Goal: Task Accomplishment & Management: Complete application form

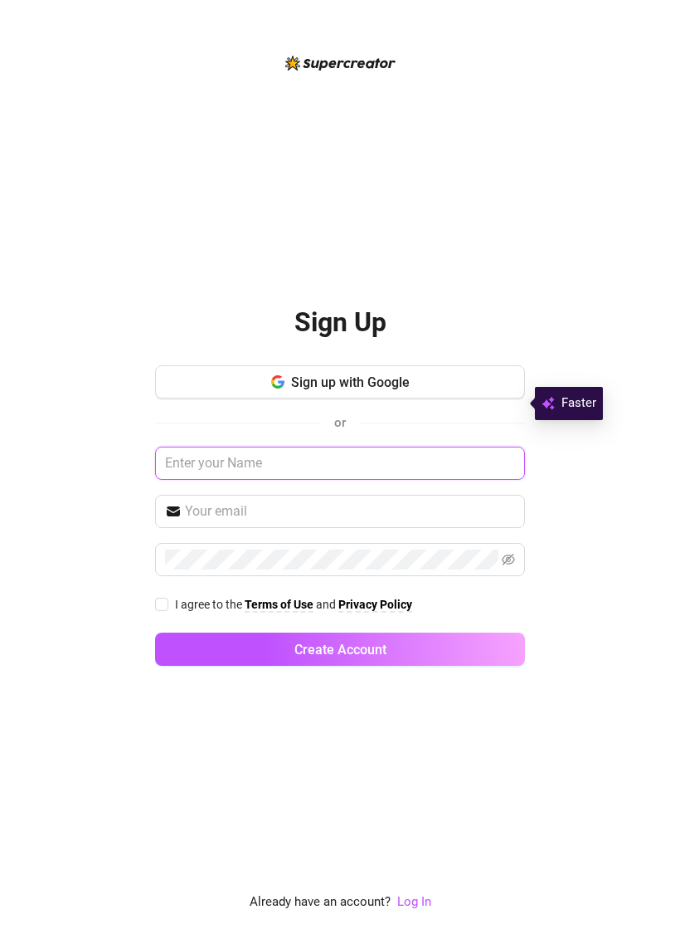
click at [425, 480] on input "text" at bounding box center [340, 462] width 370 height 33
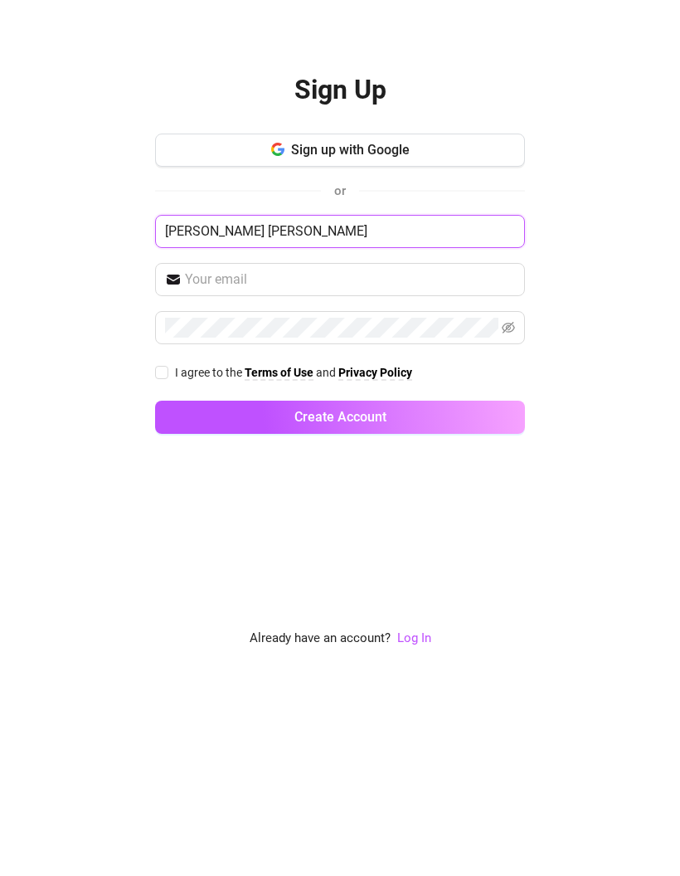
type input "Joseph Michael Blackie"
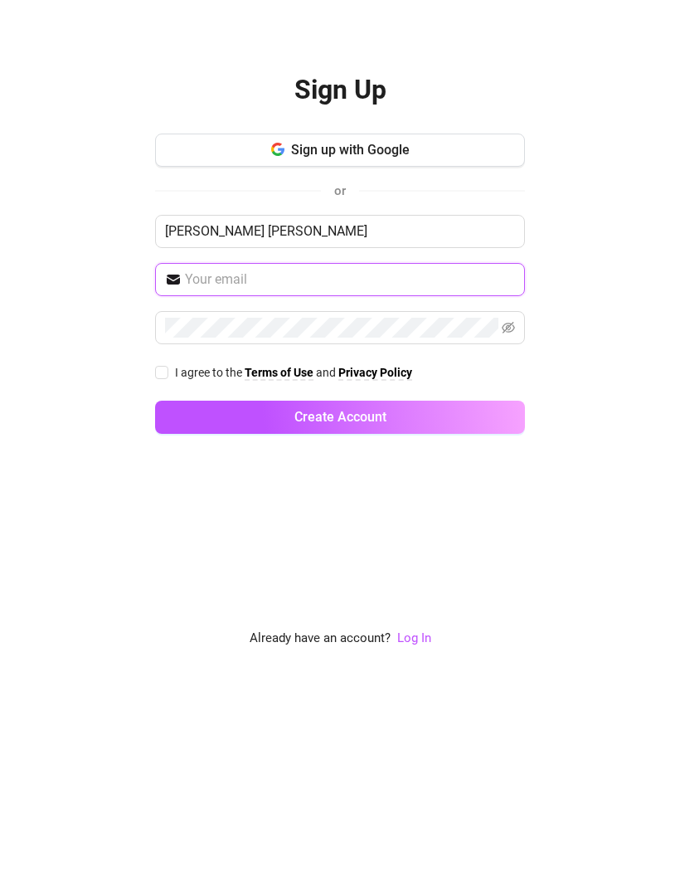
click at [446, 471] on input "text" at bounding box center [350, 481] width 330 height 20
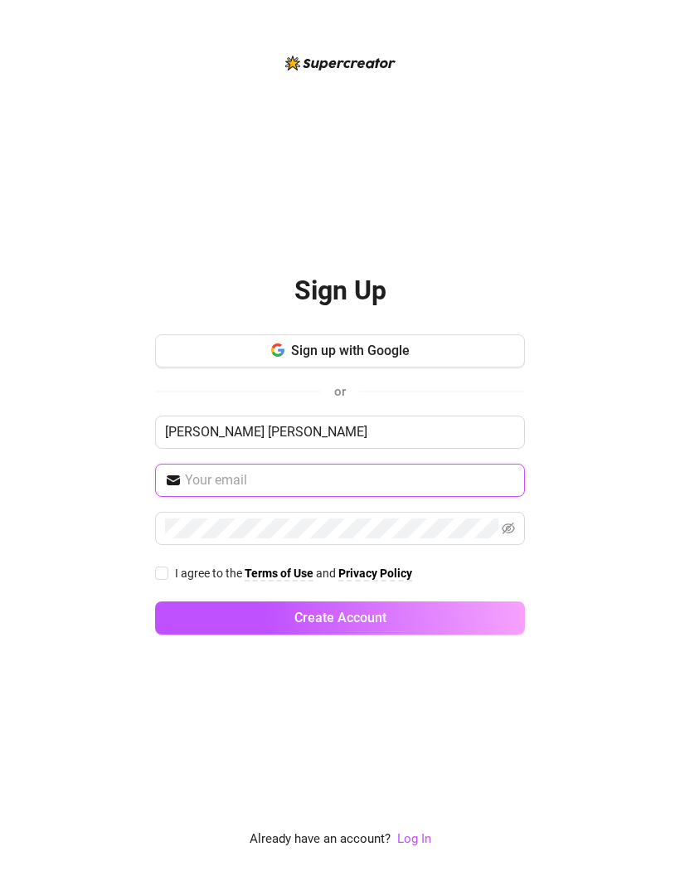
type input "[EMAIL_ADDRESS][DOMAIN_NAME]"
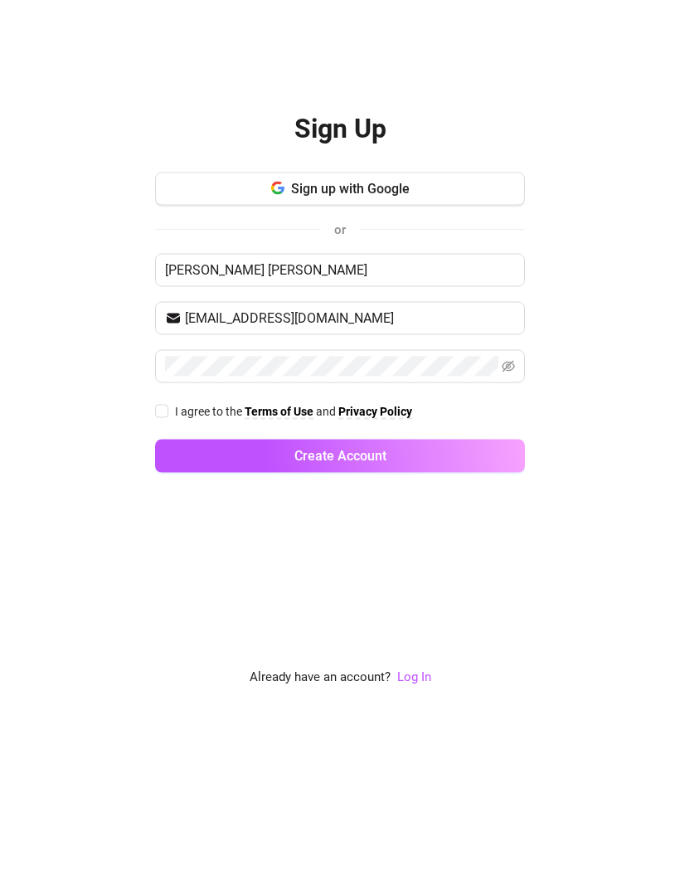
click at [166, 567] on input "I agree to the Terms of Use and Privacy Policy" at bounding box center [161, 573] width 12 height 12
checkbox input "true"
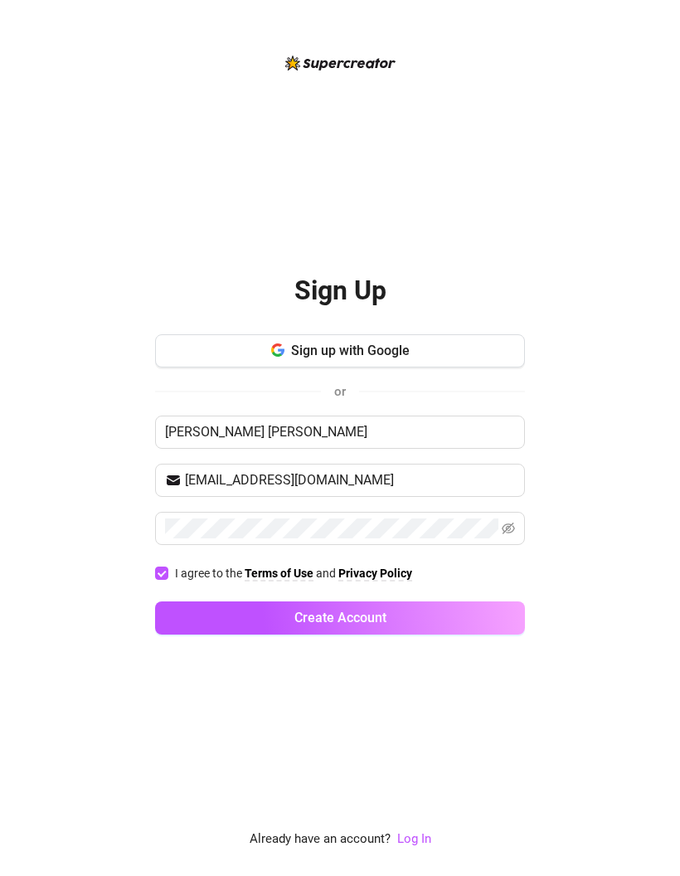
click at [451, 602] on button "Create Account" at bounding box center [340, 618] width 370 height 33
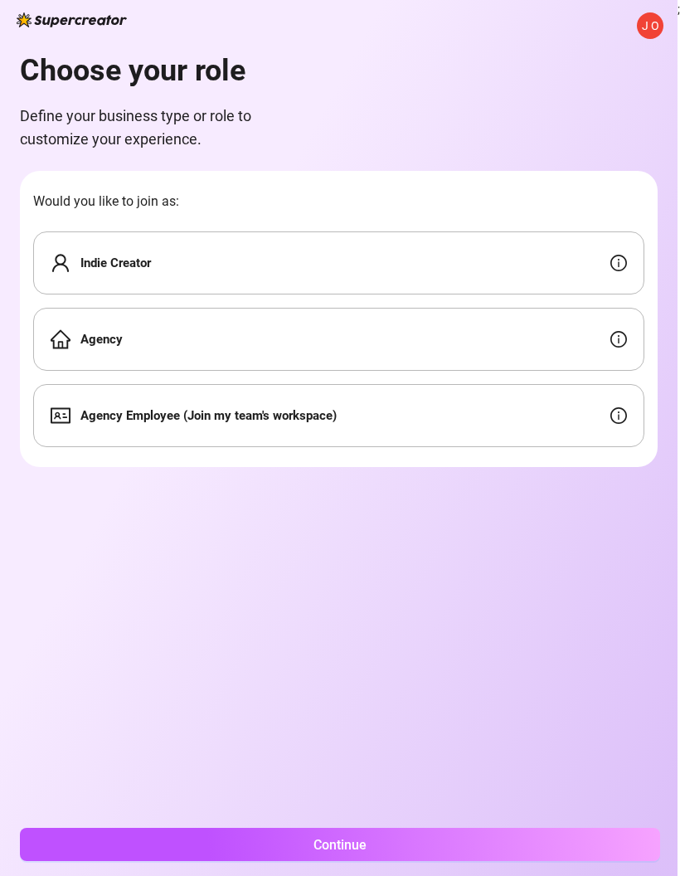
click at [588, 232] on div "Indie Creator" at bounding box center [339, 263] width 612 height 63
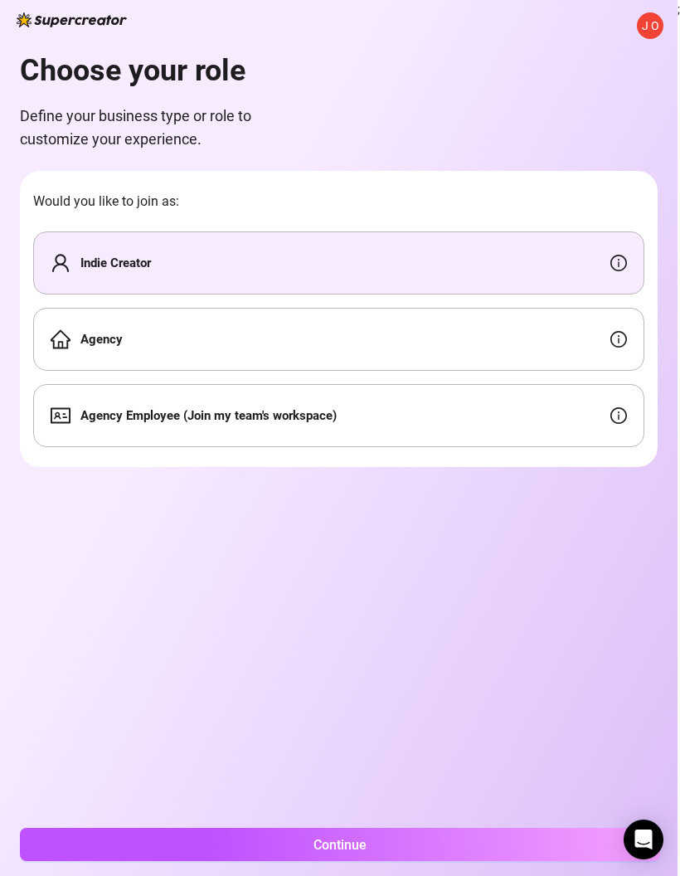
click at [544, 232] on div "Indie Creator" at bounding box center [339, 263] width 612 height 63
click at [619, 259] on icon "info-circle" at bounding box center [619, 263] width 2 height 8
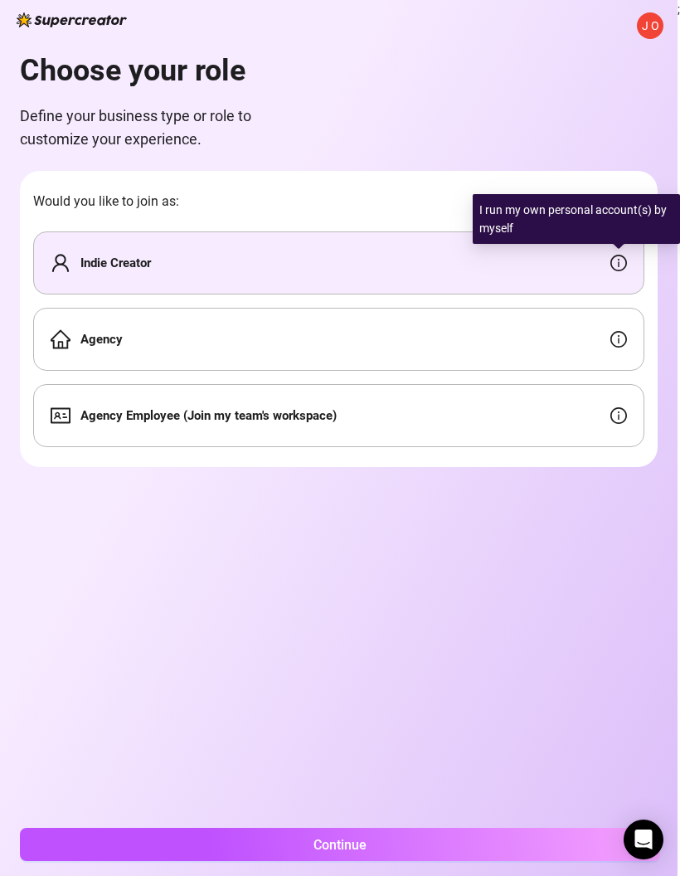
click at [557, 232] on div "Indie Creator" at bounding box center [339, 263] width 612 height 63
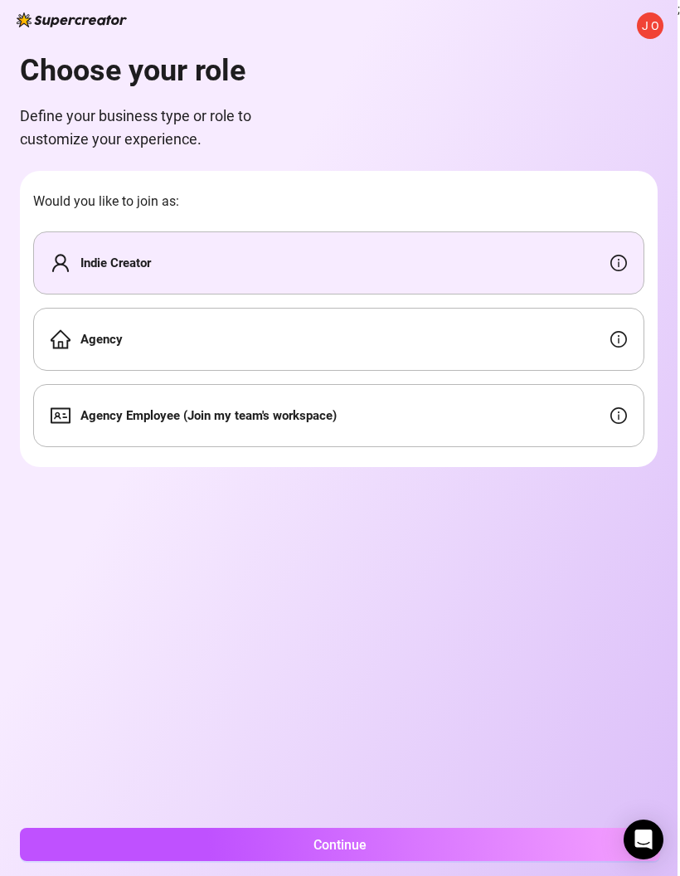
click at [496, 232] on div "Indie Creator" at bounding box center [339, 263] width 612 height 63
click at [524, 232] on div "Indie Creator" at bounding box center [339, 263] width 612 height 63
click at [522, 267] on div "Indie Creator" at bounding box center [339, 263] width 612 height 63
click at [522, 329] on div "Agency" at bounding box center [339, 339] width 612 height 63
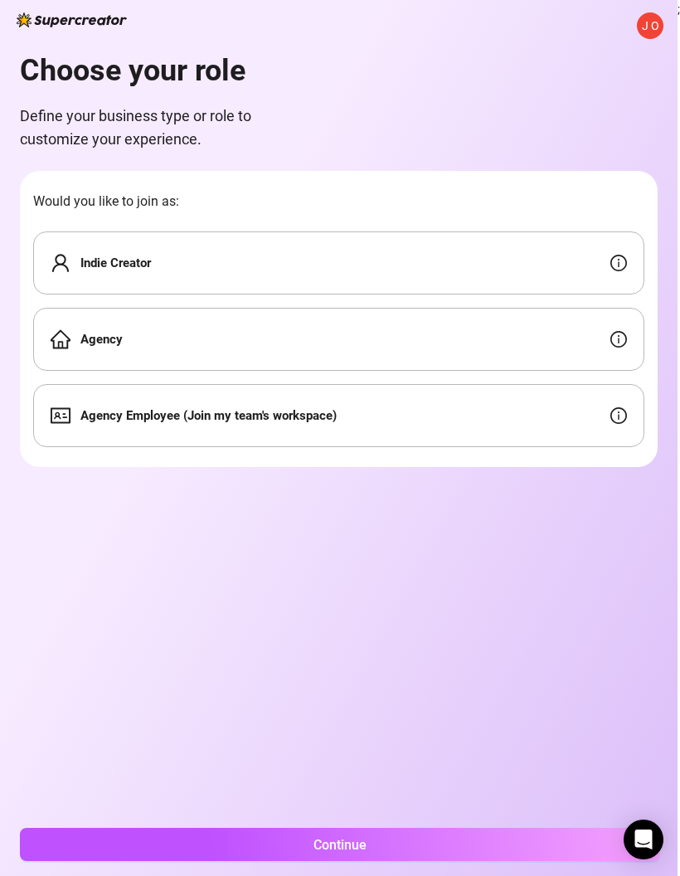
click at [488, 266] on div "Indie Creator" at bounding box center [339, 263] width 612 height 63
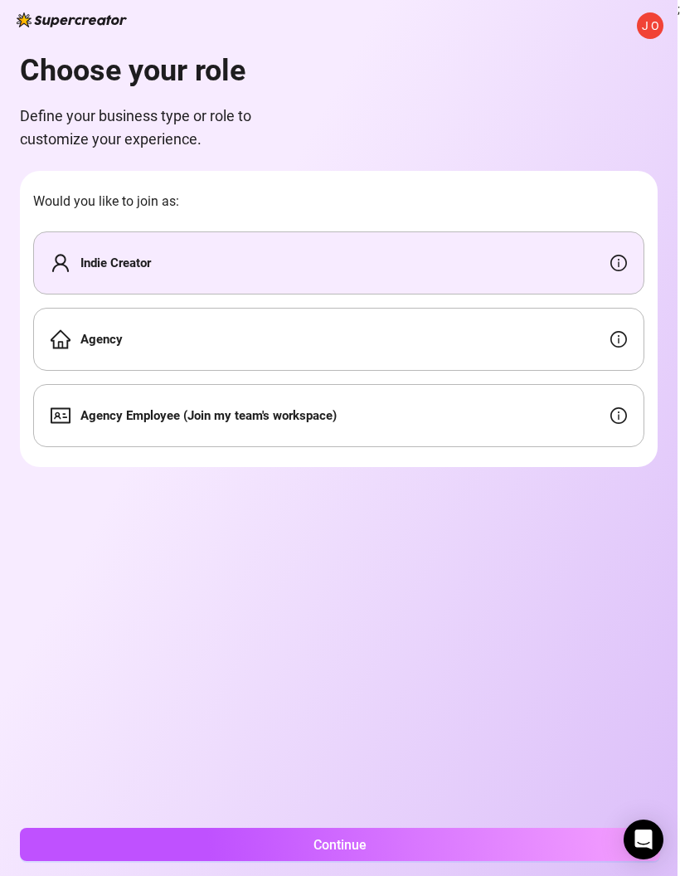
click at [651, 27] on span "J O" at bounding box center [650, 26] width 17 height 18
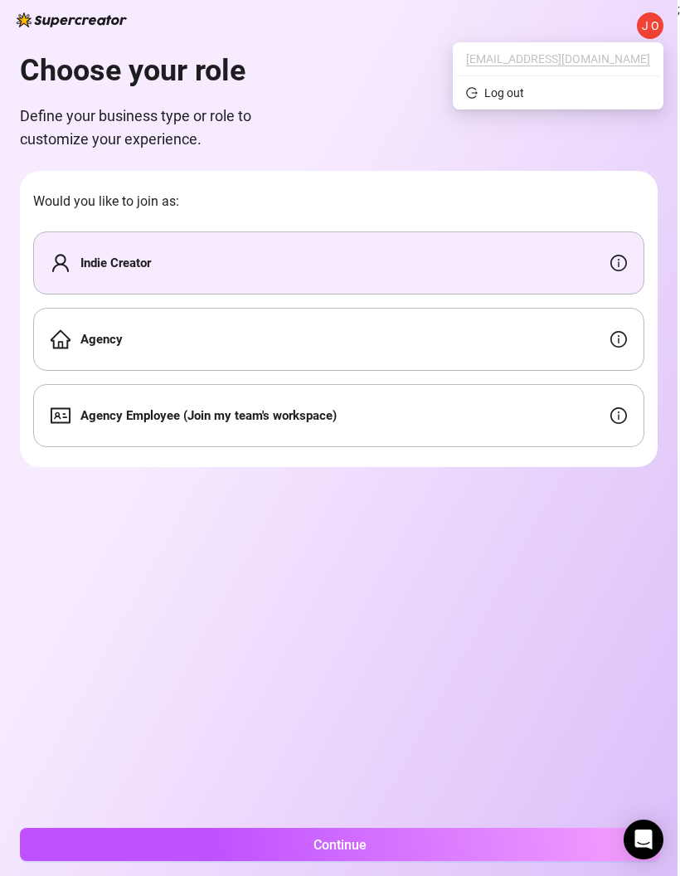
click at [620, 55] on span "[EMAIL_ADDRESS][DOMAIN_NAME]" at bounding box center [558, 59] width 184 height 18
click at [96, 14] on img at bounding box center [72, 19] width 110 height 15
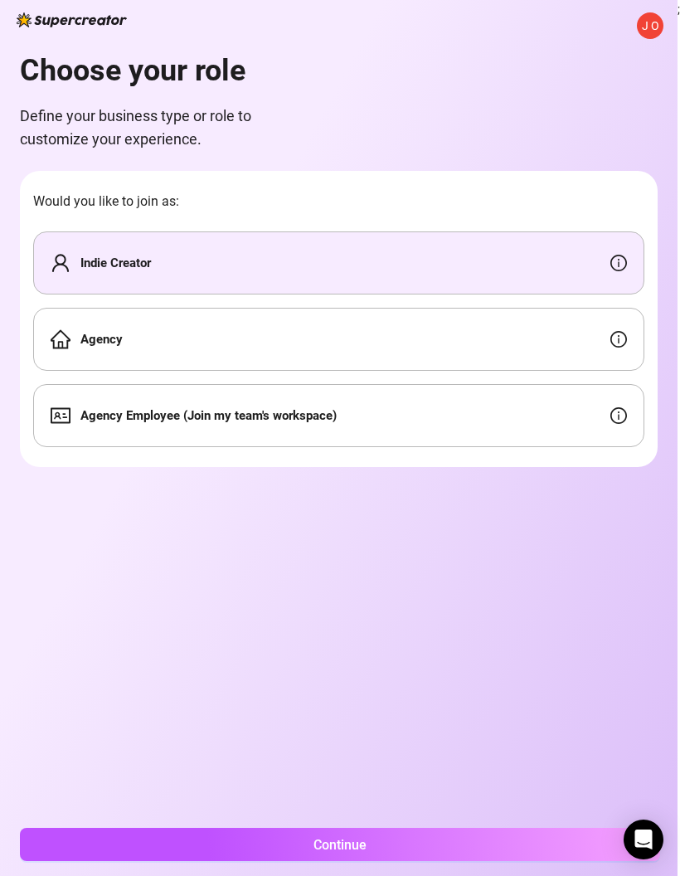
click at [102, 21] on img at bounding box center [72, 19] width 110 height 15
click at [24, 23] on img at bounding box center [72, 19] width 110 height 15
click at [44, 16] on img at bounding box center [72, 19] width 110 height 15
click at [360, 247] on div "Indie Creator" at bounding box center [339, 263] width 612 height 63
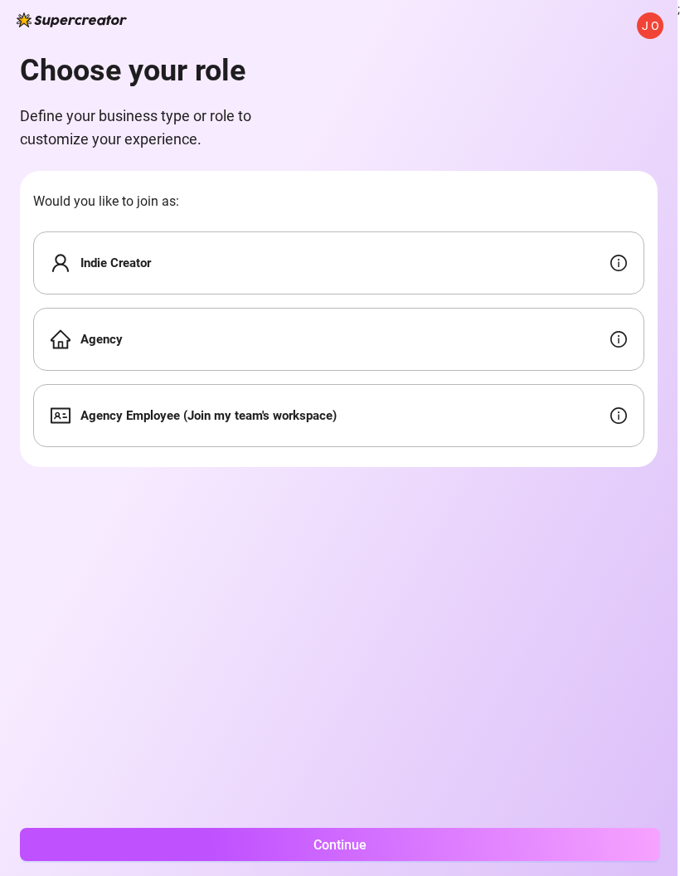
click at [655, 30] on span "J O" at bounding box center [650, 26] width 17 height 18
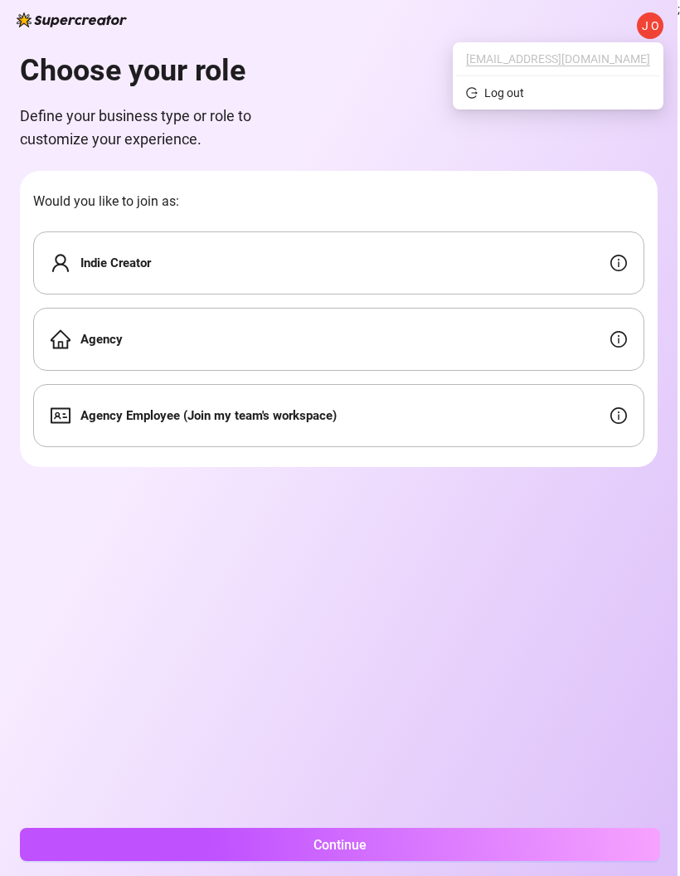
click at [579, 232] on div "Indie Creator" at bounding box center [339, 263] width 612 height 63
click at [577, 229] on div "Would you like to join as: Indie Creator Agency Agency Employee (Join my team's…" at bounding box center [339, 319] width 612 height 256
